Goal: Submit feedback/report problem

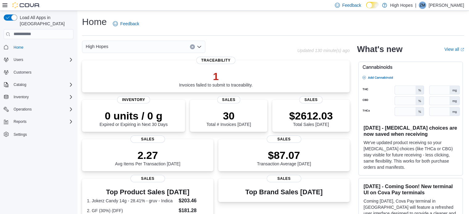
click at [181, 48] on div "High Hopes" at bounding box center [143, 47] width 123 height 12
click at [196, 26] on div "Home Feedback" at bounding box center [273, 24] width 382 height 16
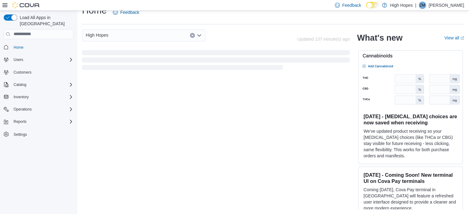
scroll to position [45, 0]
